Goal: Browse casually

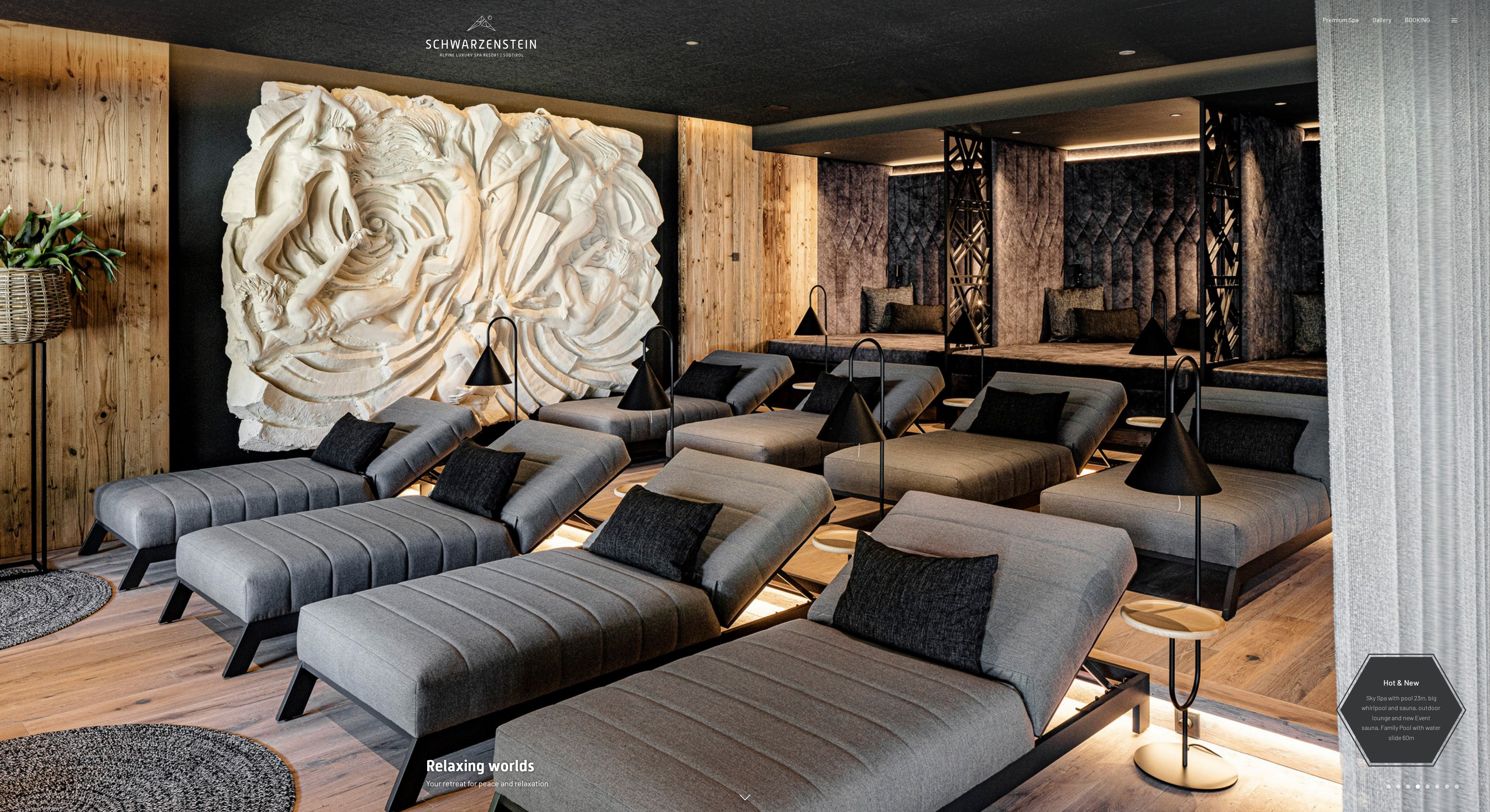
click at [503, 432] on div at bounding box center [372, 406] width 745 height 812
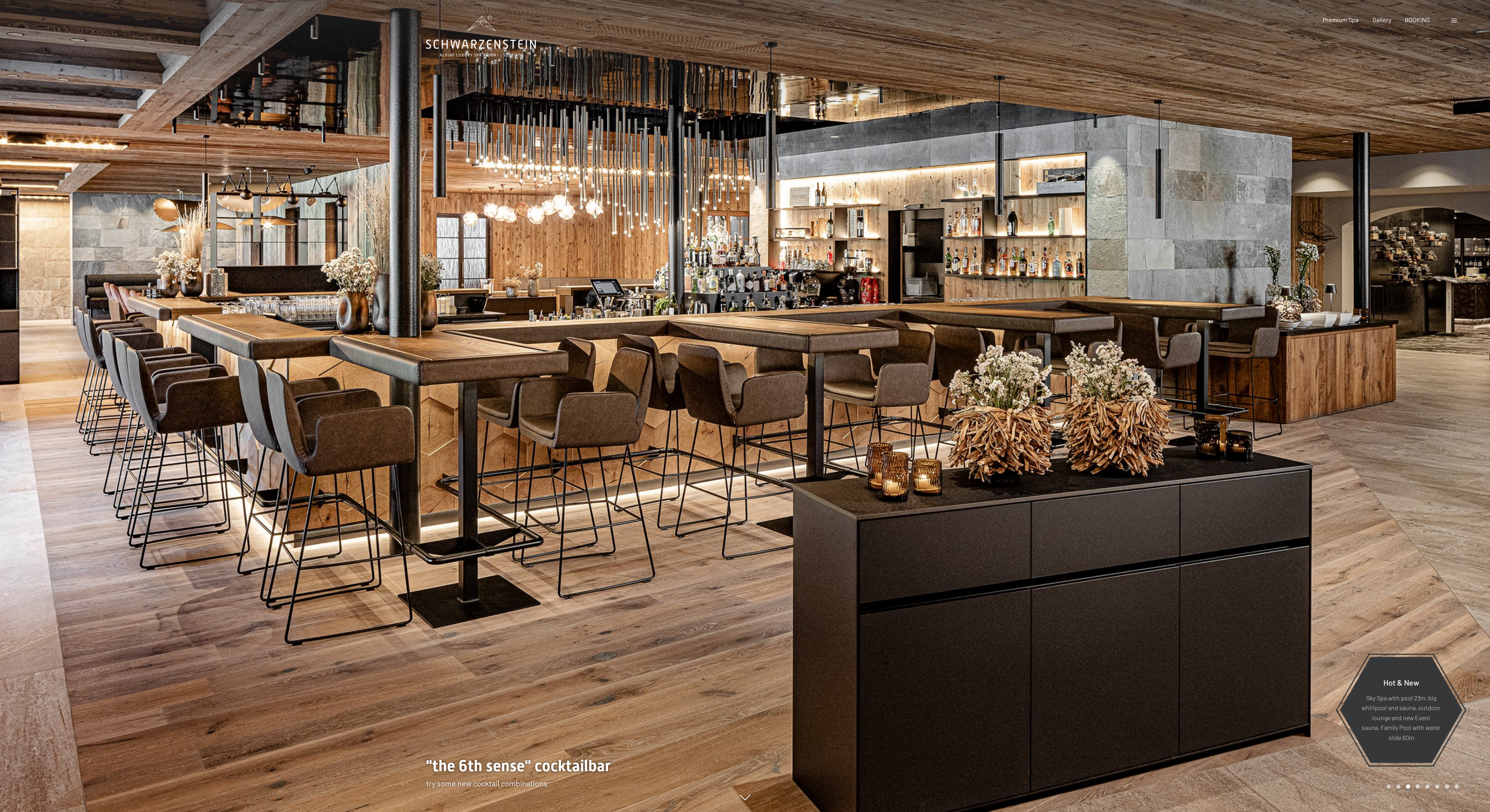
click at [618, 430] on div at bounding box center [372, 406] width 745 height 812
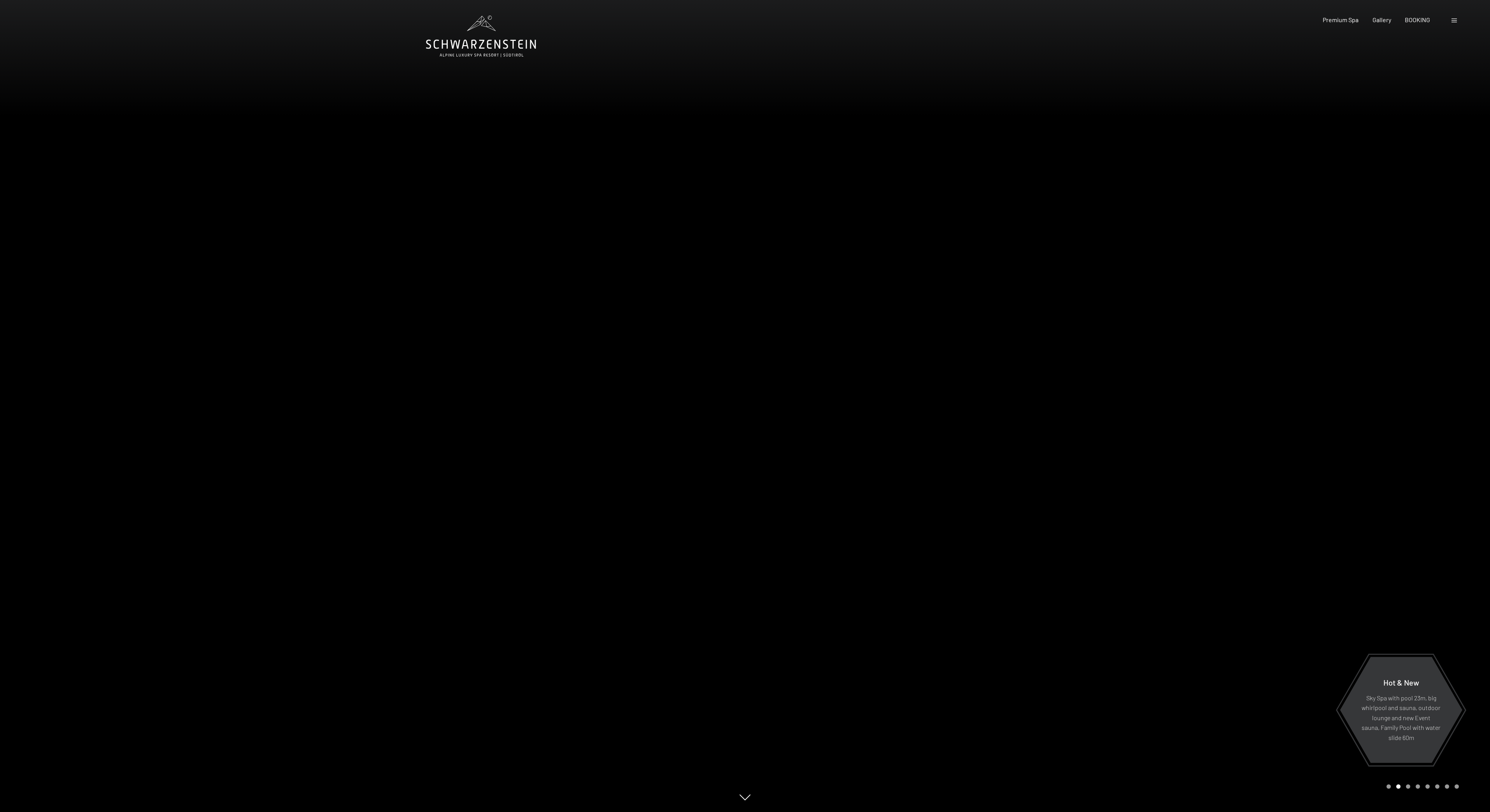
click at [1200, 380] on div at bounding box center [1118, 406] width 745 height 812
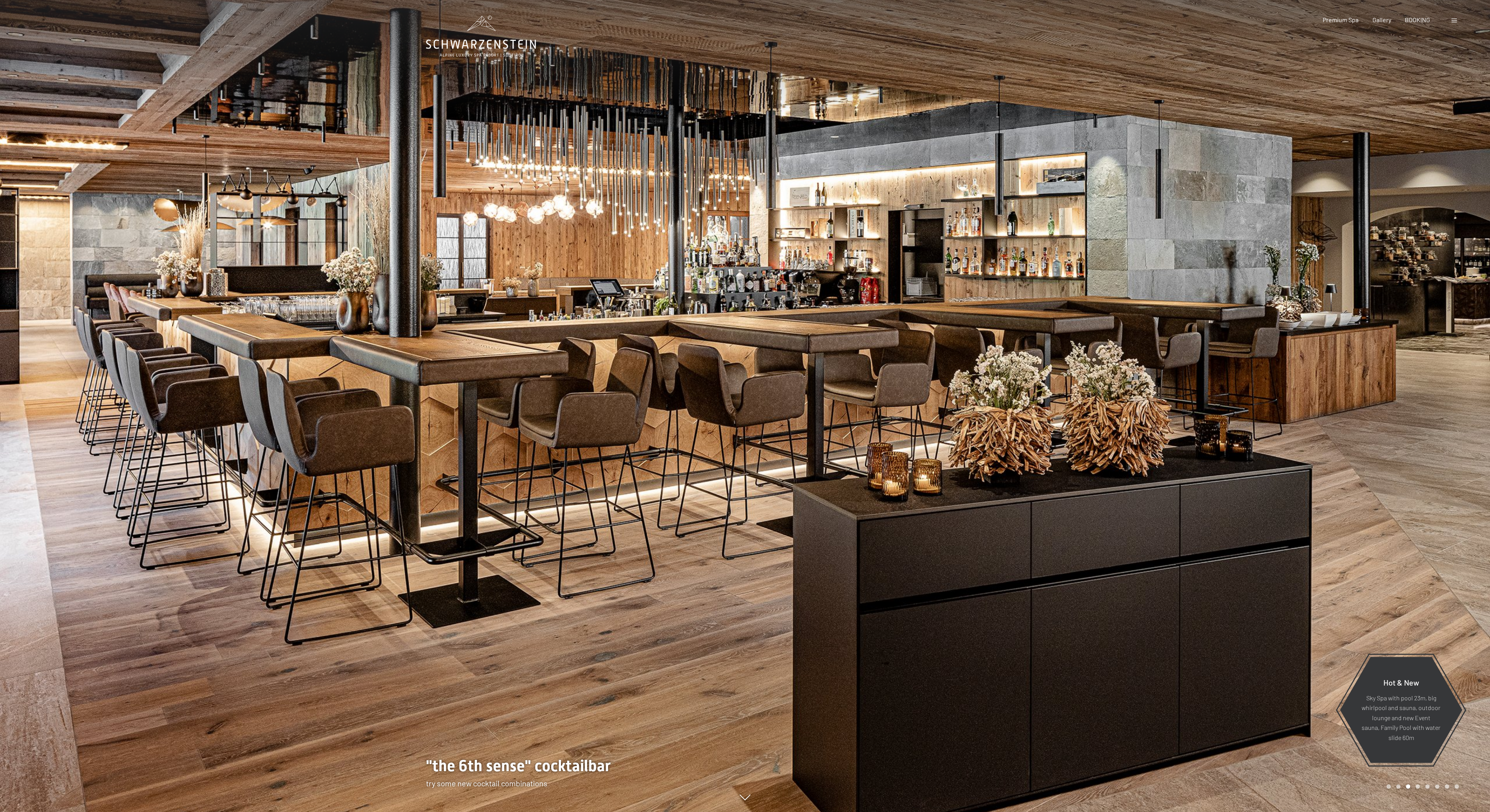
click at [1465, 400] on div at bounding box center [1118, 406] width 745 height 812
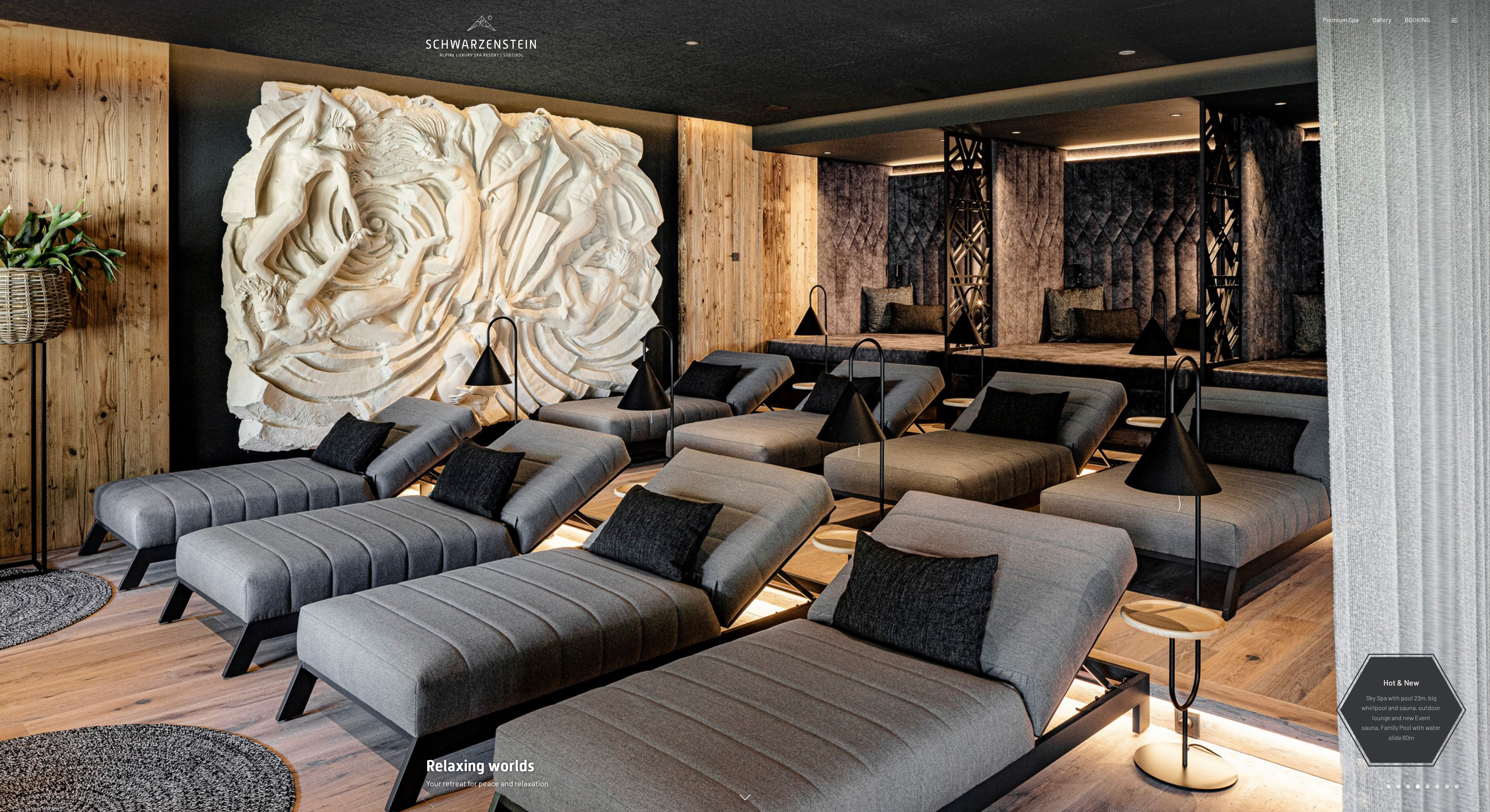
click at [1465, 400] on div at bounding box center [1118, 406] width 745 height 812
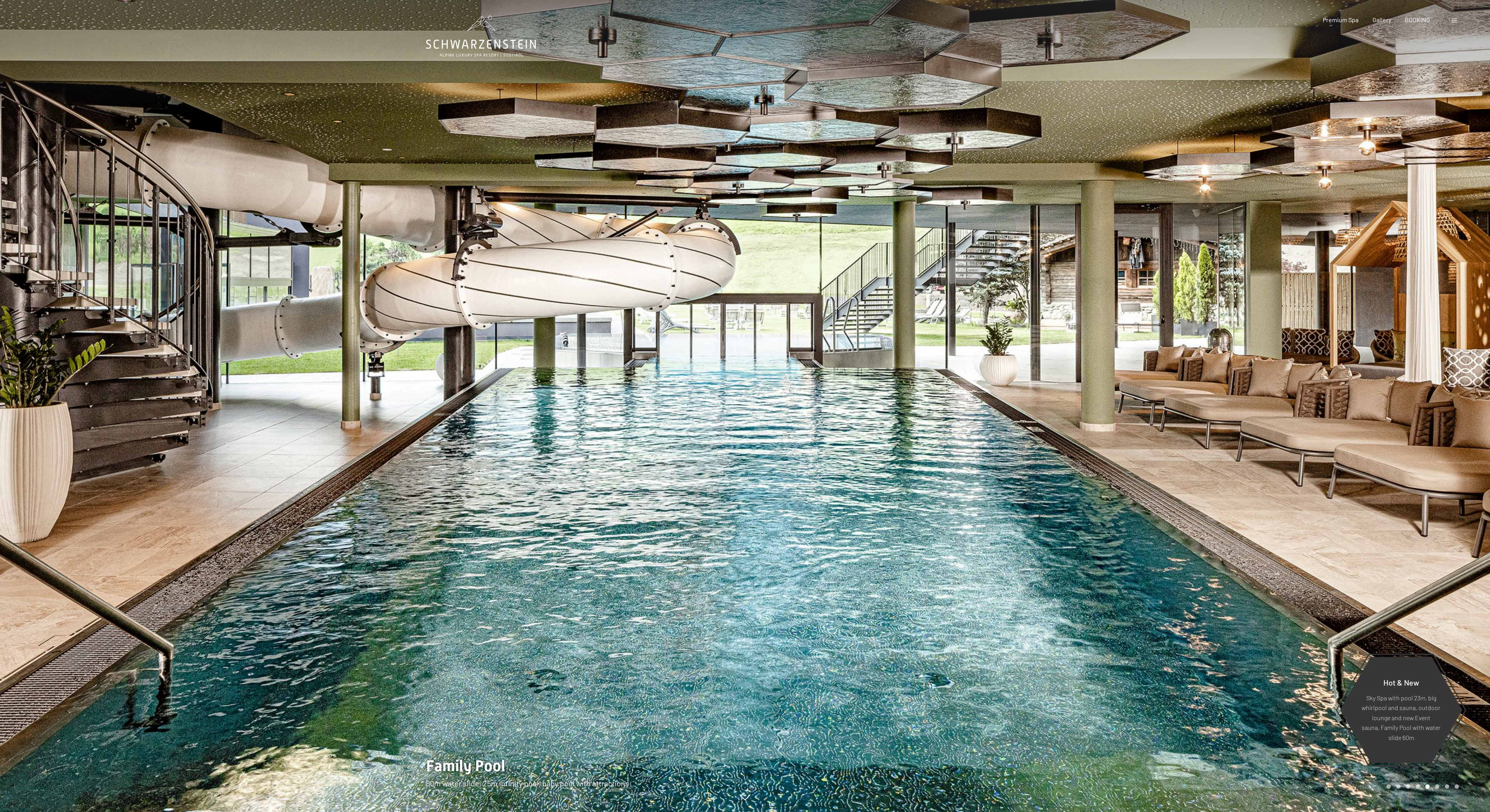
click at [1462, 404] on div at bounding box center [1118, 406] width 745 height 812
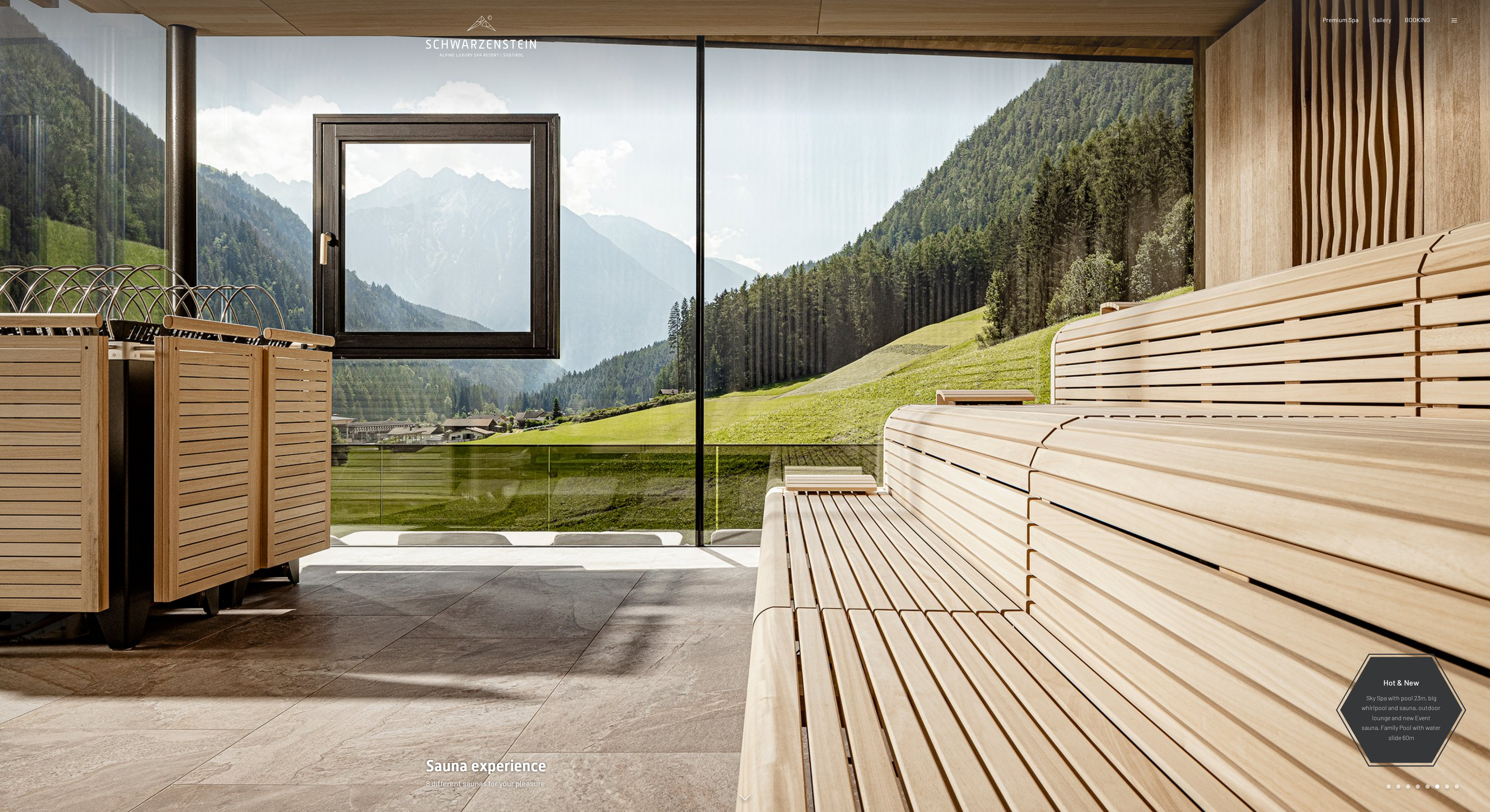
click at [1462, 405] on div at bounding box center [1118, 406] width 745 height 812
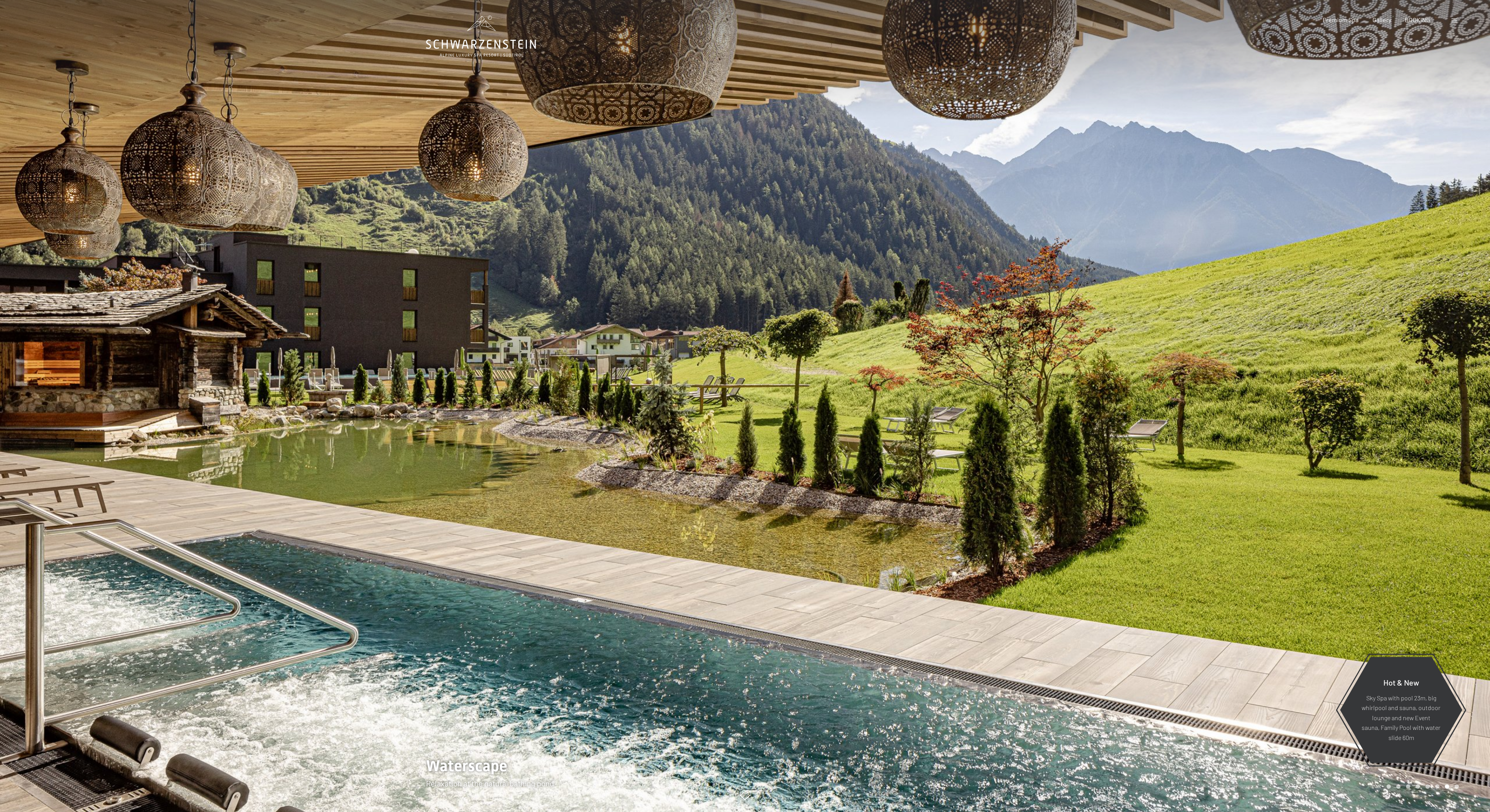
click at [1462, 405] on div at bounding box center [1118, 406] width 745 height 812
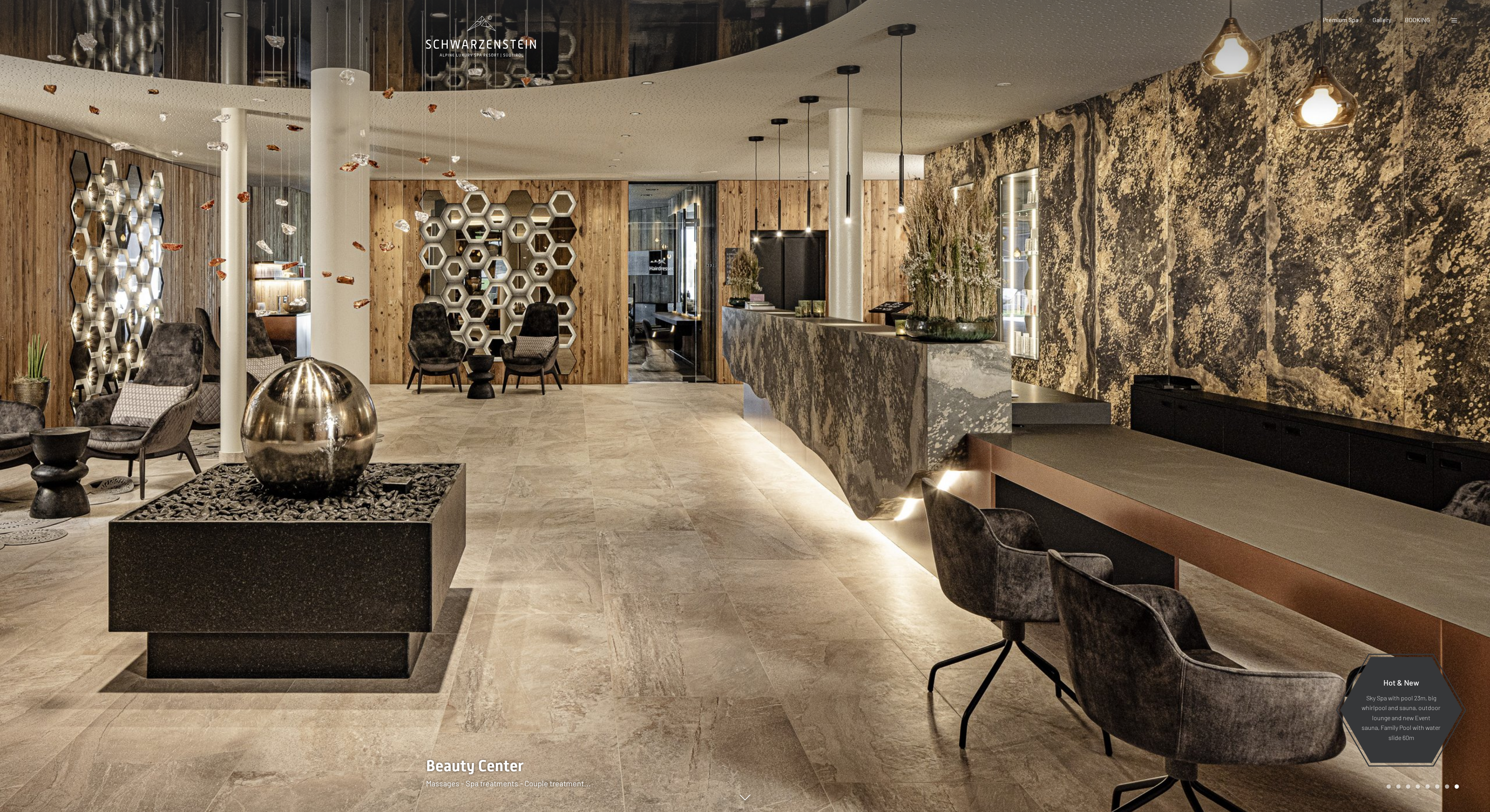
click at [1462, 405] on div at bounding box center [1118, 406] width 745 height 812
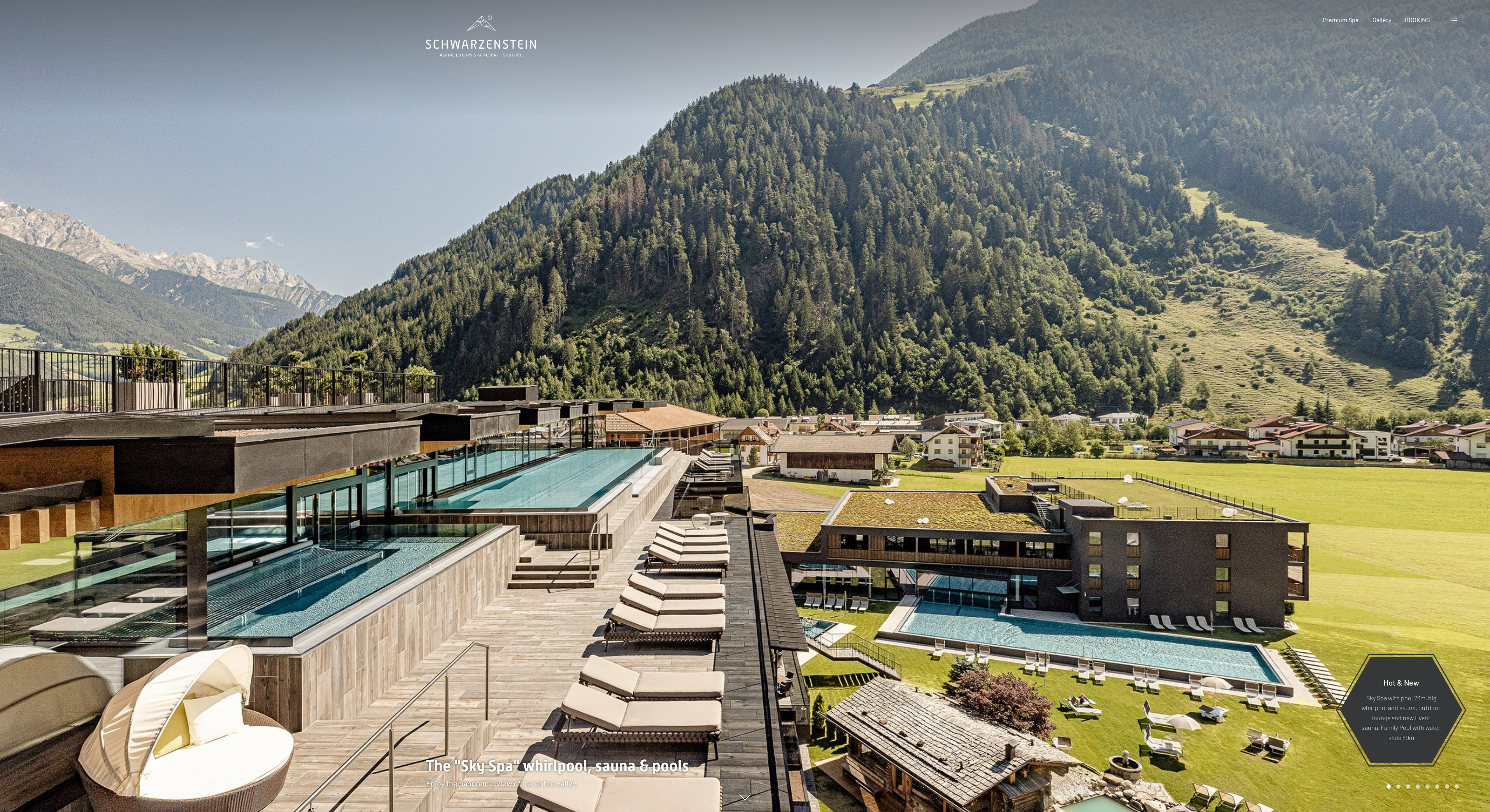
click at [1462, 405] on div at bounding box center [1118, 406] width 745 height 812
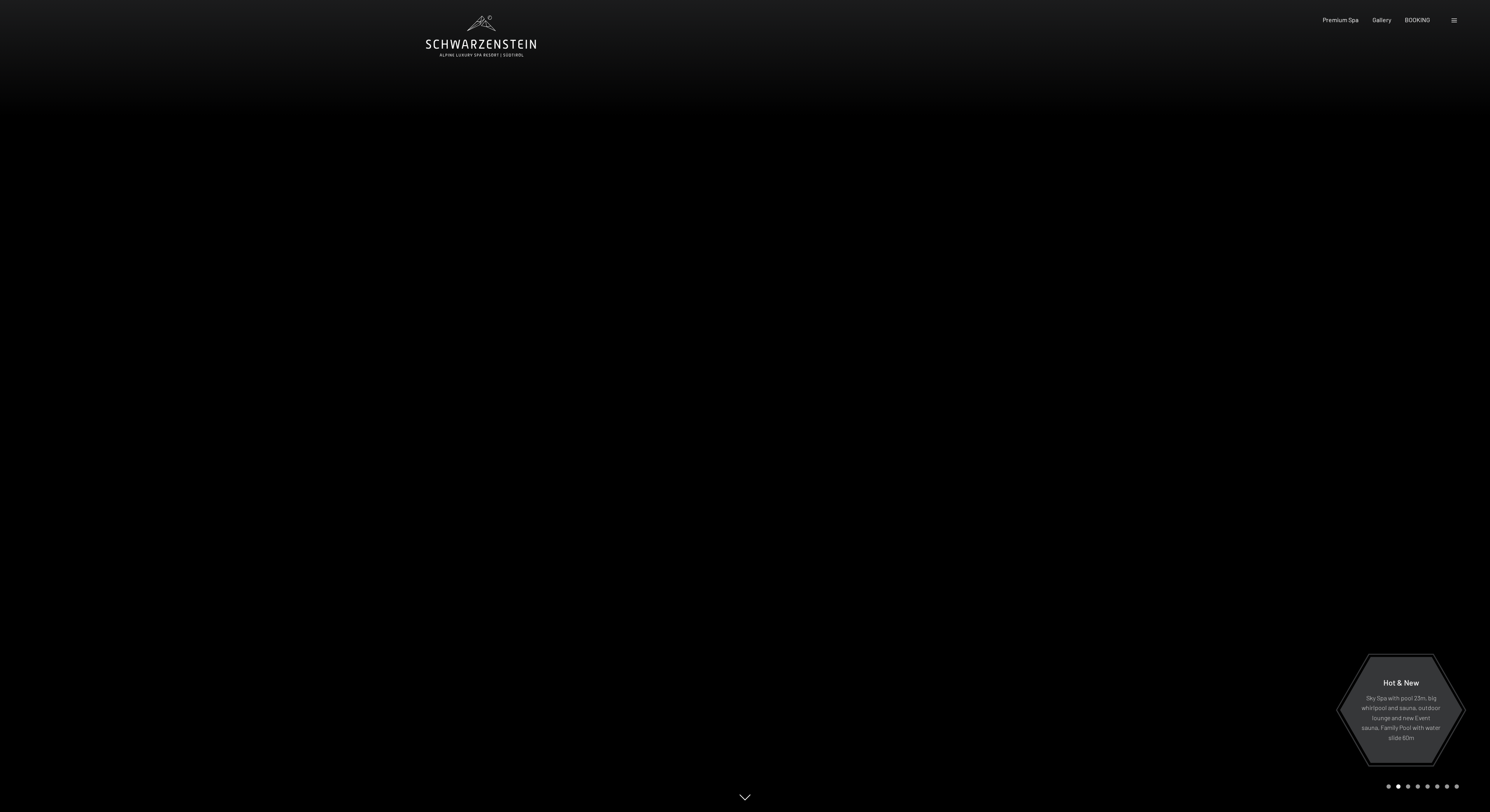
click at [1462, 405] on div at bounding box center [1118, 406] width 745 height 812
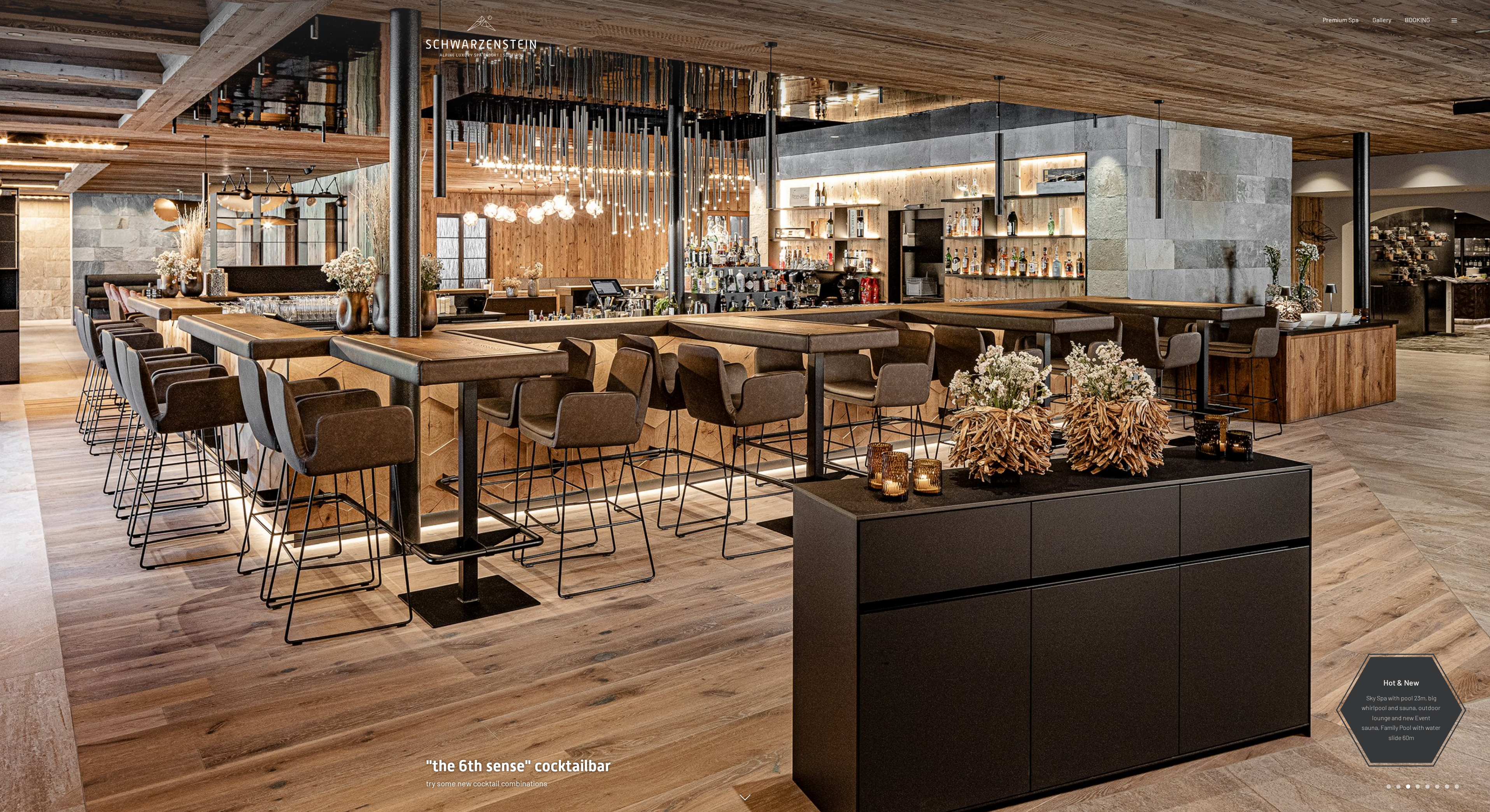
click at [1463, 406] on div at bounding box center [1118, 406] width 745 height 812
